Goal: Information Seeking & Learning: Learn about a topic

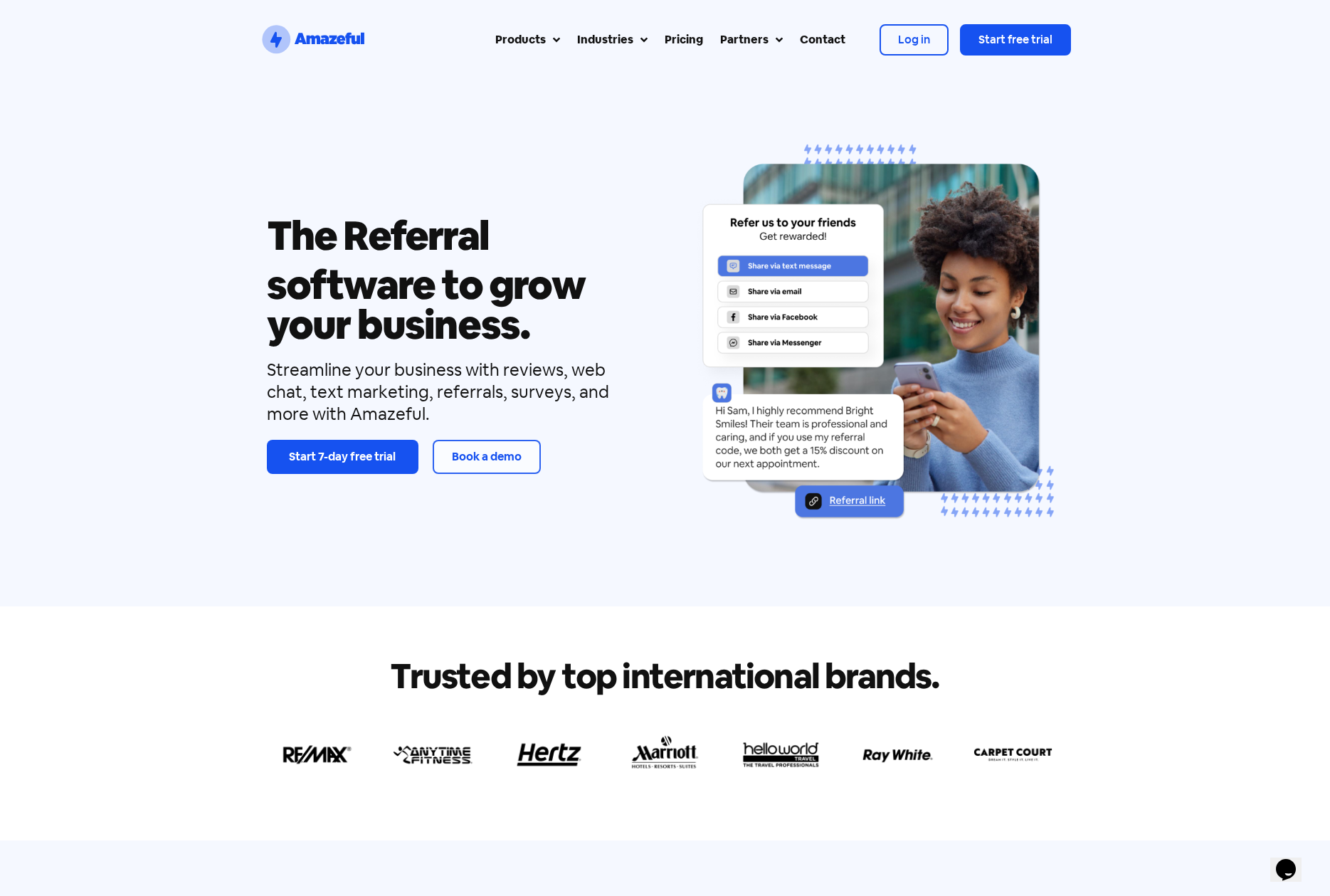
click at [675, 34] on div "Pricing" at bounding box center [684, 40] width 39 height 17
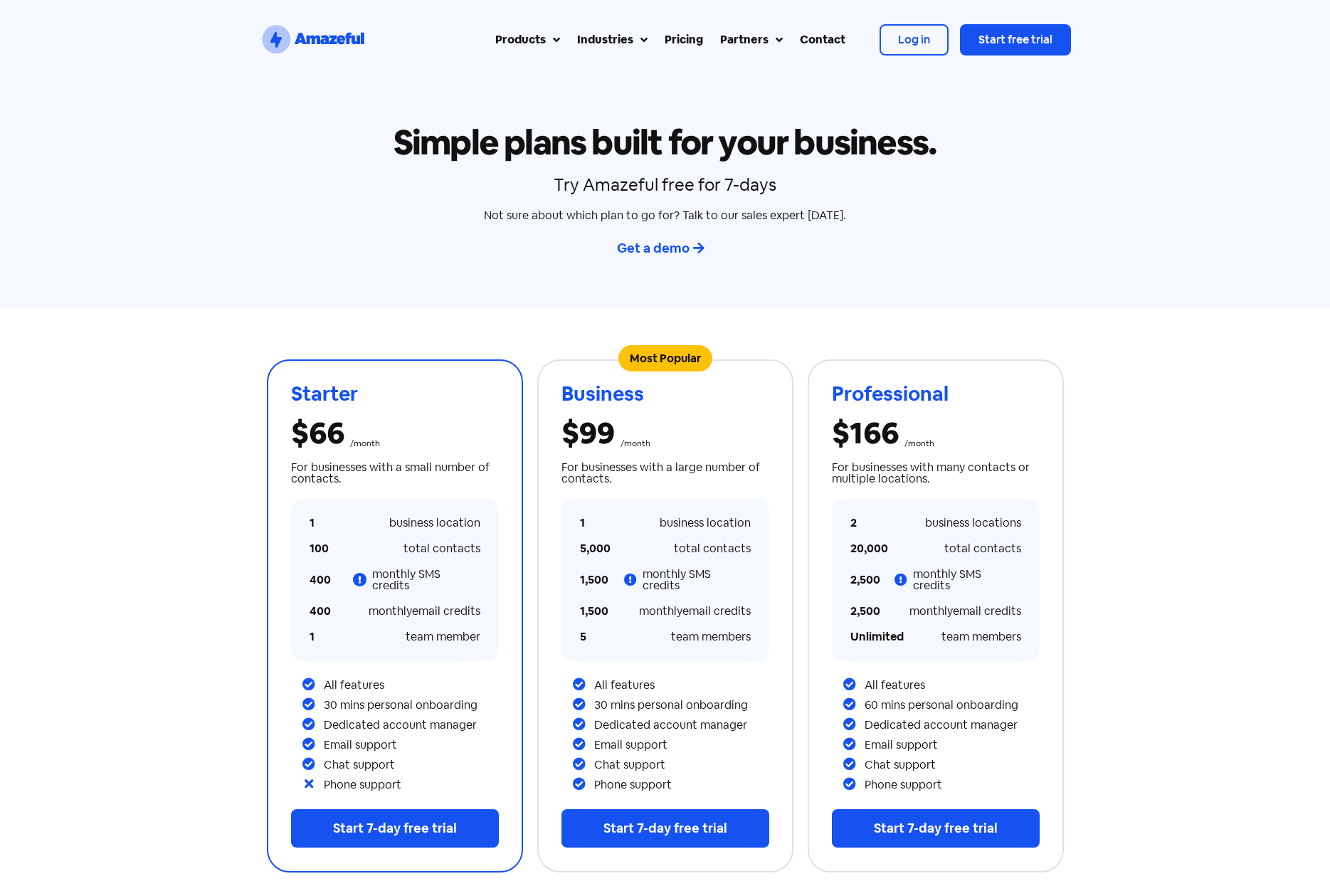
click at [363, 576] on icon at bounding box center [360, 579] width 14 height 14
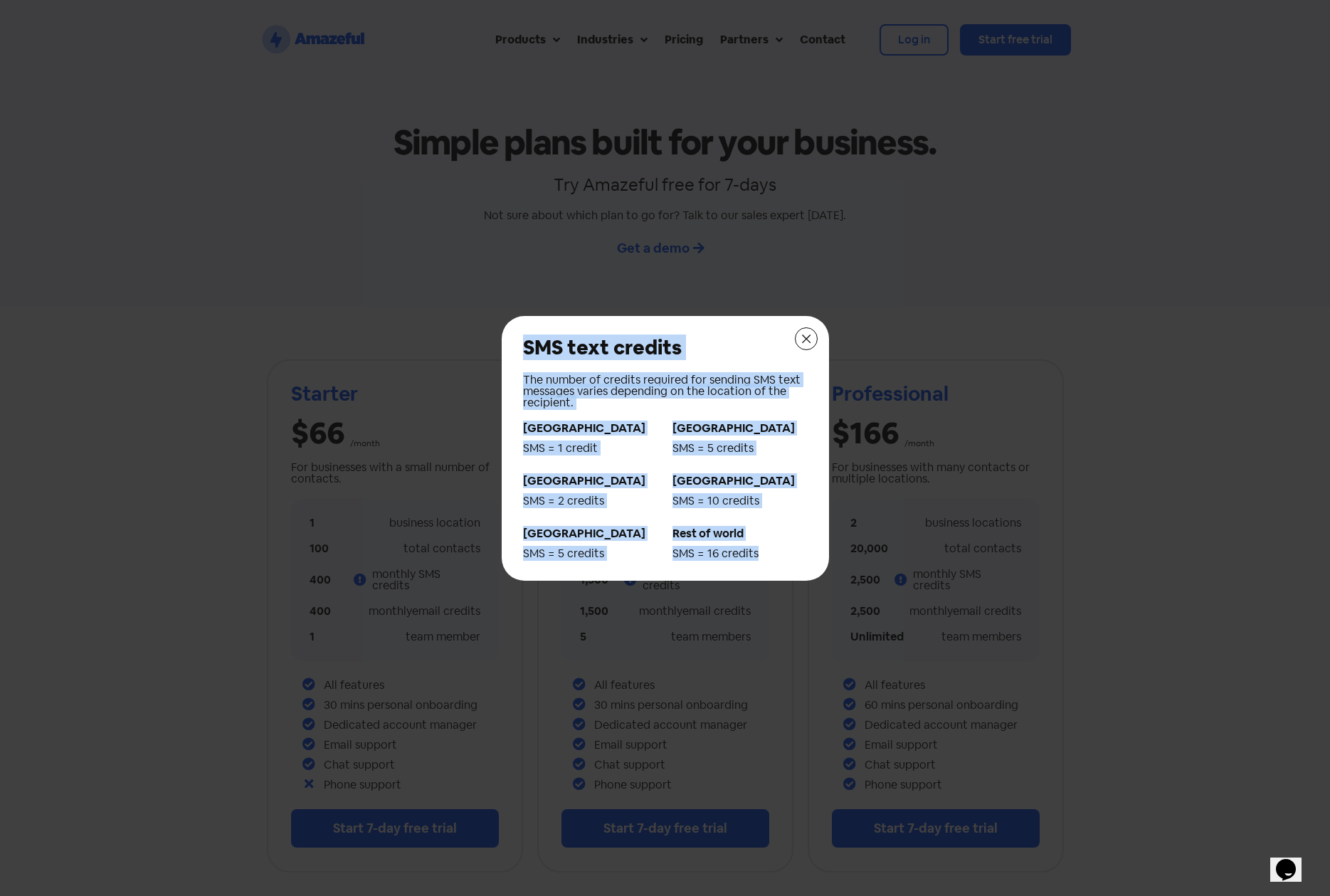
drag, startPoint x: 524, startPoint y: 348, endPoint x: 770, endPoint y: 553, distance: 320.2
click at [770, 553] on div "SMS text credits The number of credits required for sending SMS text messages v…" at bounding box center [665, 448] width 299 height 237
copy div "SMS text credits The number of credits required for sending SMS text messages v…"
